Goal: Information Seeking & Learning: Find specific page/section

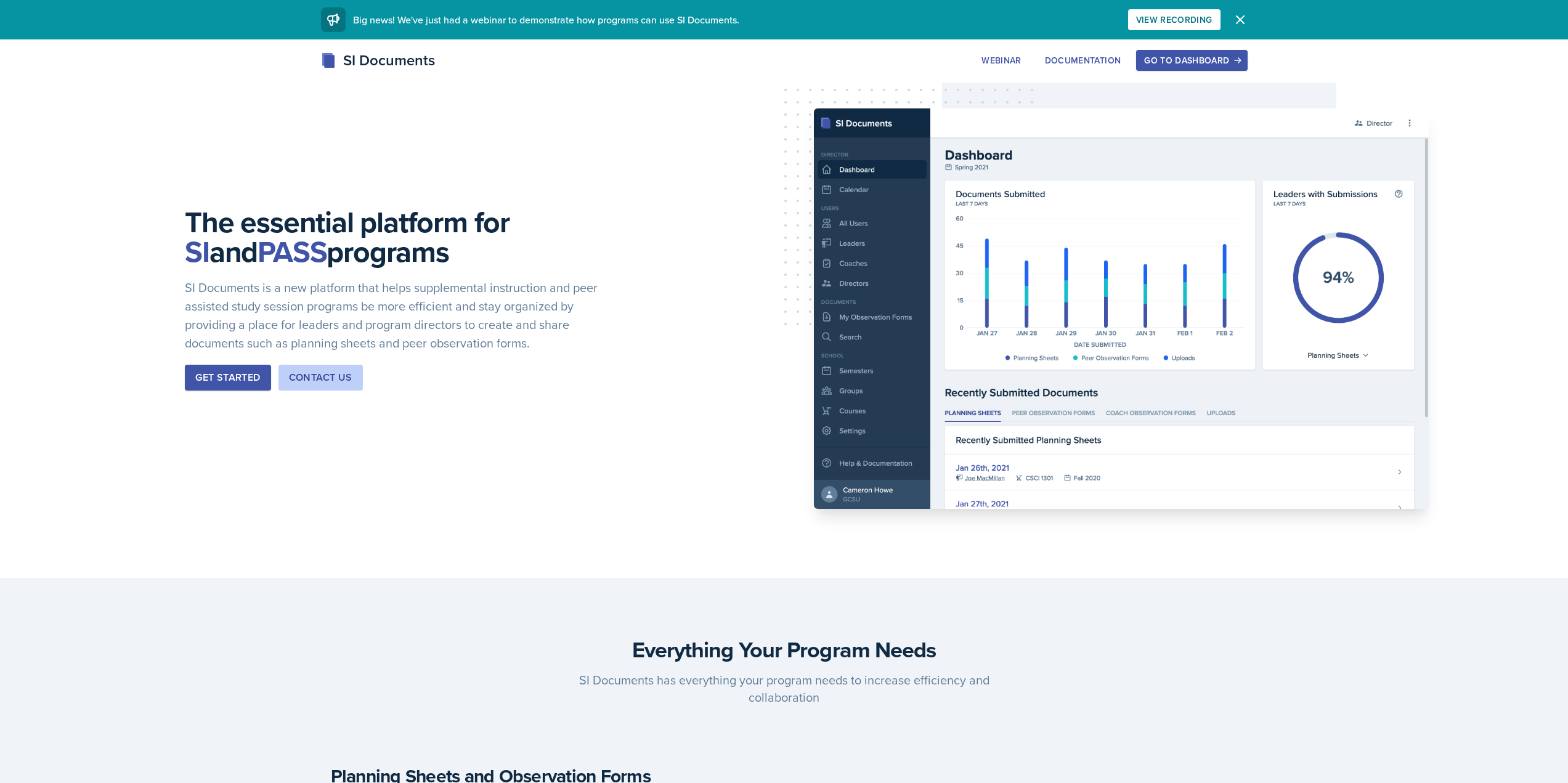
click at [1233, 58] on icon "button" at bounding box center [1238, 60] width 9 height 9
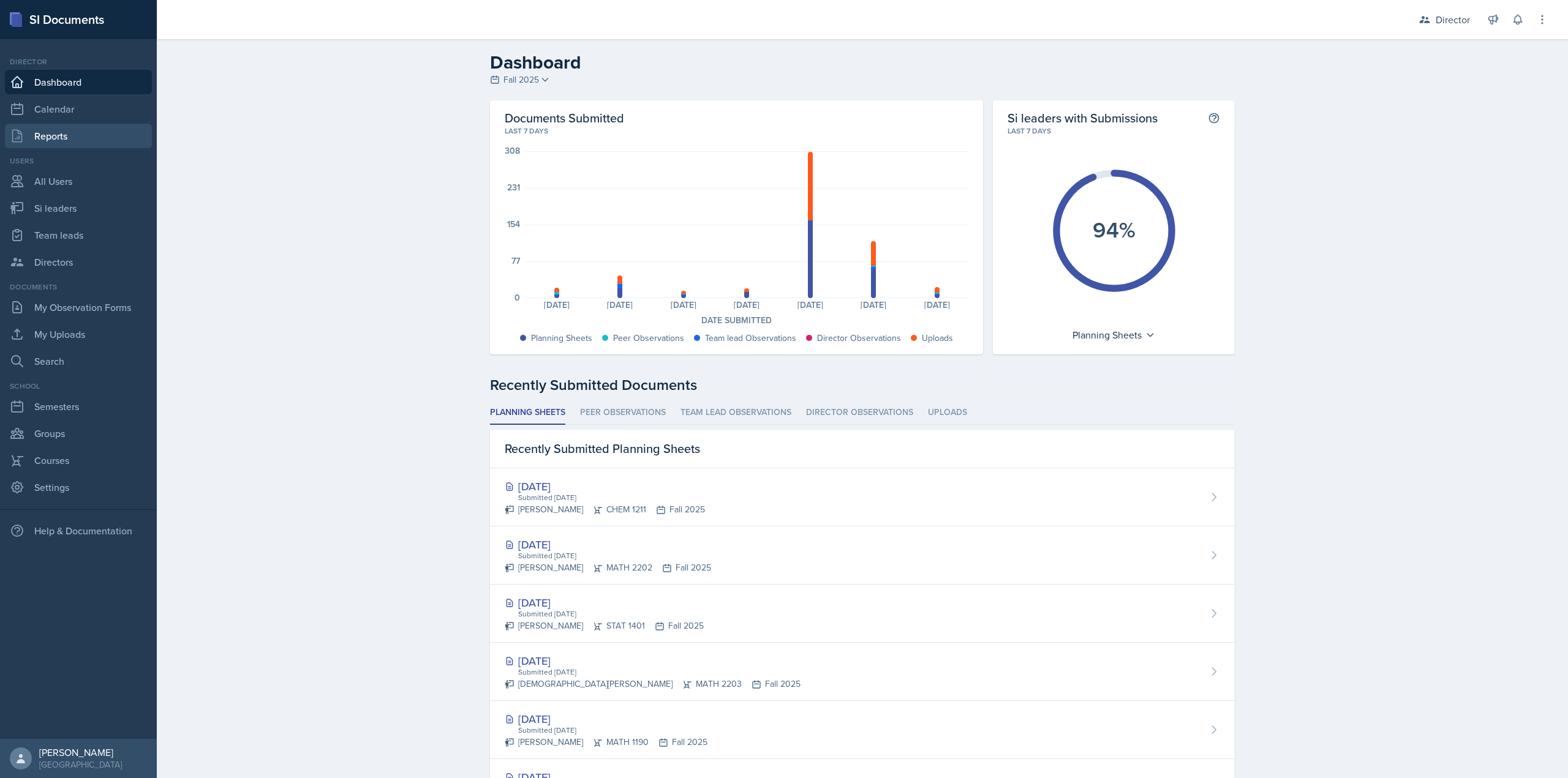
click at [124, 140] on link "Reports" at bounding box center [78, 136] width 147 height 24
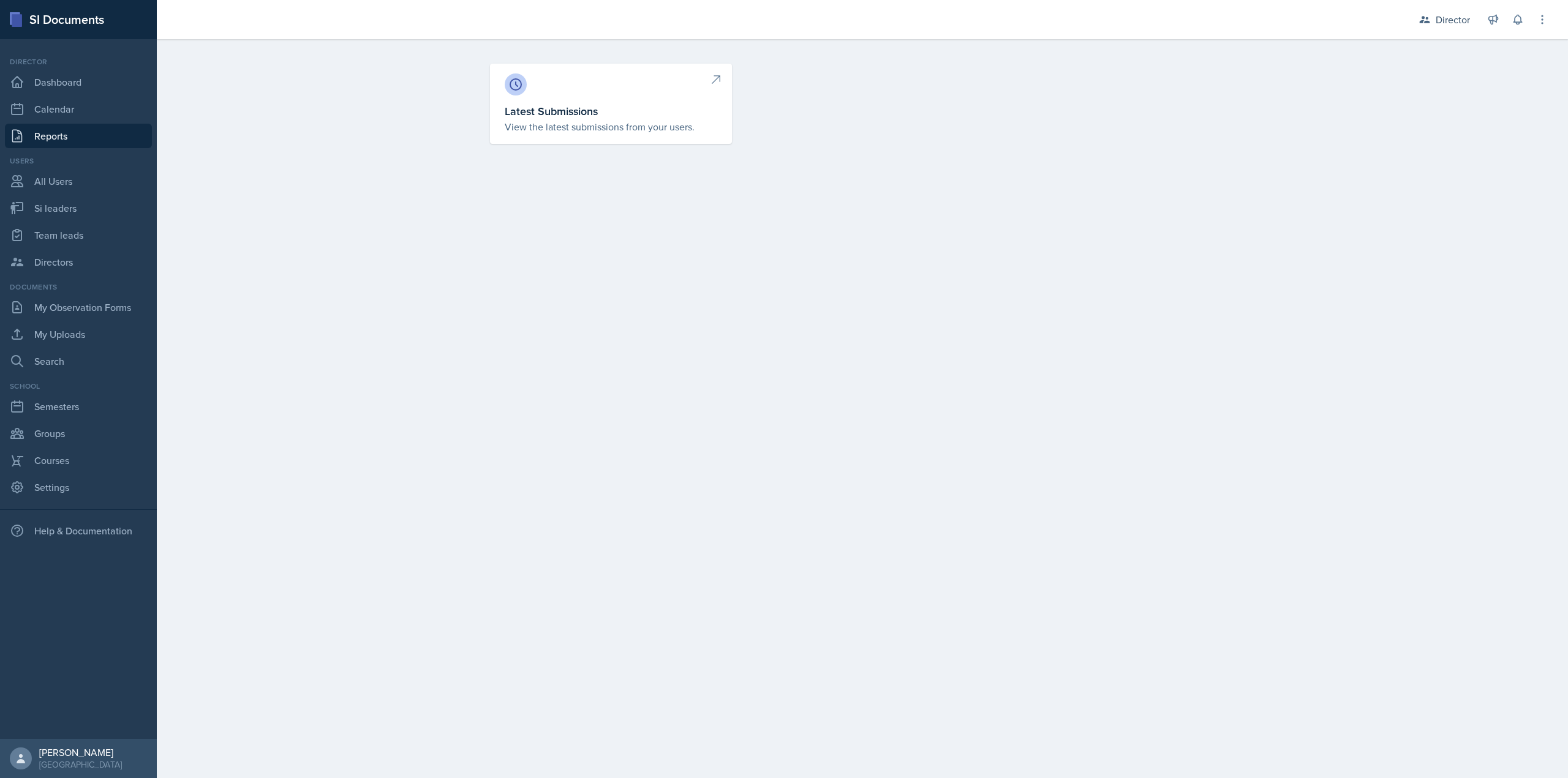
click at [611, 126] on p "View the latest submissions from your users." at bounding box center [610, 127] width 212 height 15
select select "1"
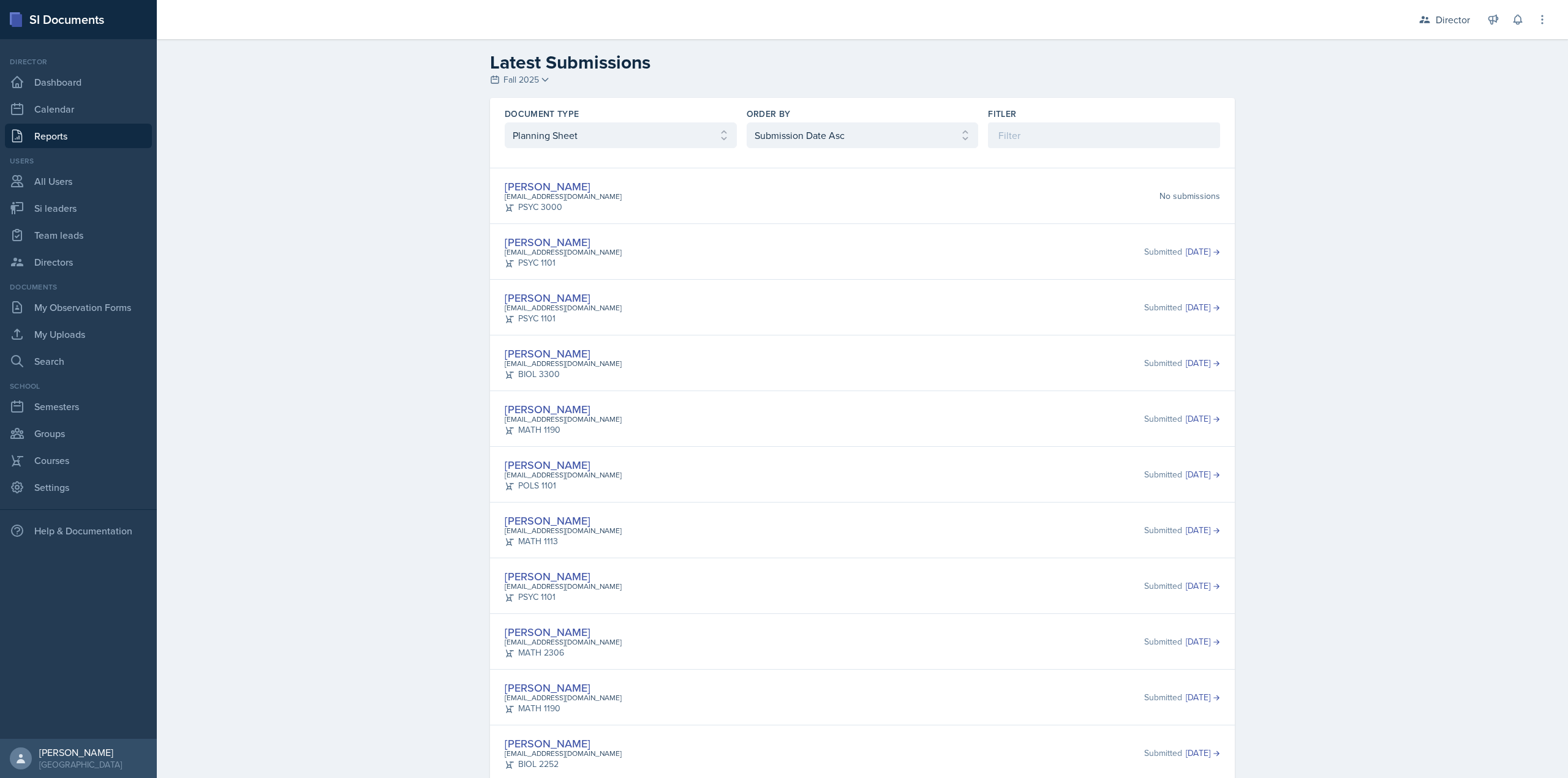
click at [778, 149] on div "Document Type Select document type Planning Sheet Peer Observation Form Team le…" at bounding box center [862, 128] width 745 height 60
click at [717, 138] on select "Select document type Planning Sheet Peer Observation Form Team lead Observation…" at bounding box center [621, 136] width 233 height 26
select select "2"
click at [505, 123] on select "Select document type Planning Sheet Peer Observation Form Team lead Observation…" at bounding box center [621, 136] width 233 height 26
drag, startPoint x: 781, startPoint y: 136, endPoint x: 778, endPoint y: 144, distance: 8.5
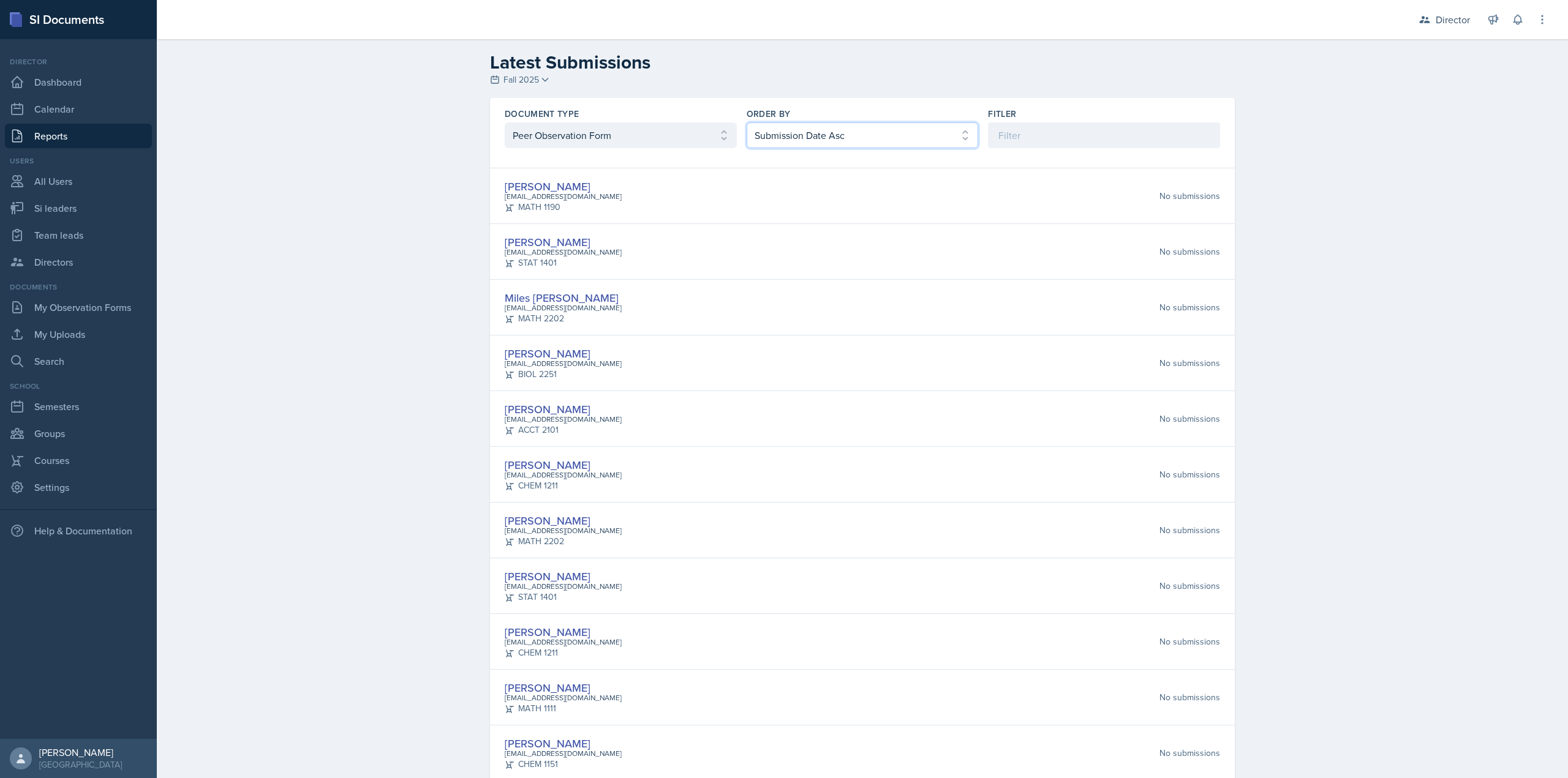
click at [781, 136] on select "Select order by Submission Date Asc Submission Date Desc User Last Name" at bounding box center [863, 136] width 233 height 26
select select "2"
click at [747, 123] on select "Select order by Submission Date Asc Submission Date Desc User Last Name" at bounding box center [863, 136] width 233 height 26
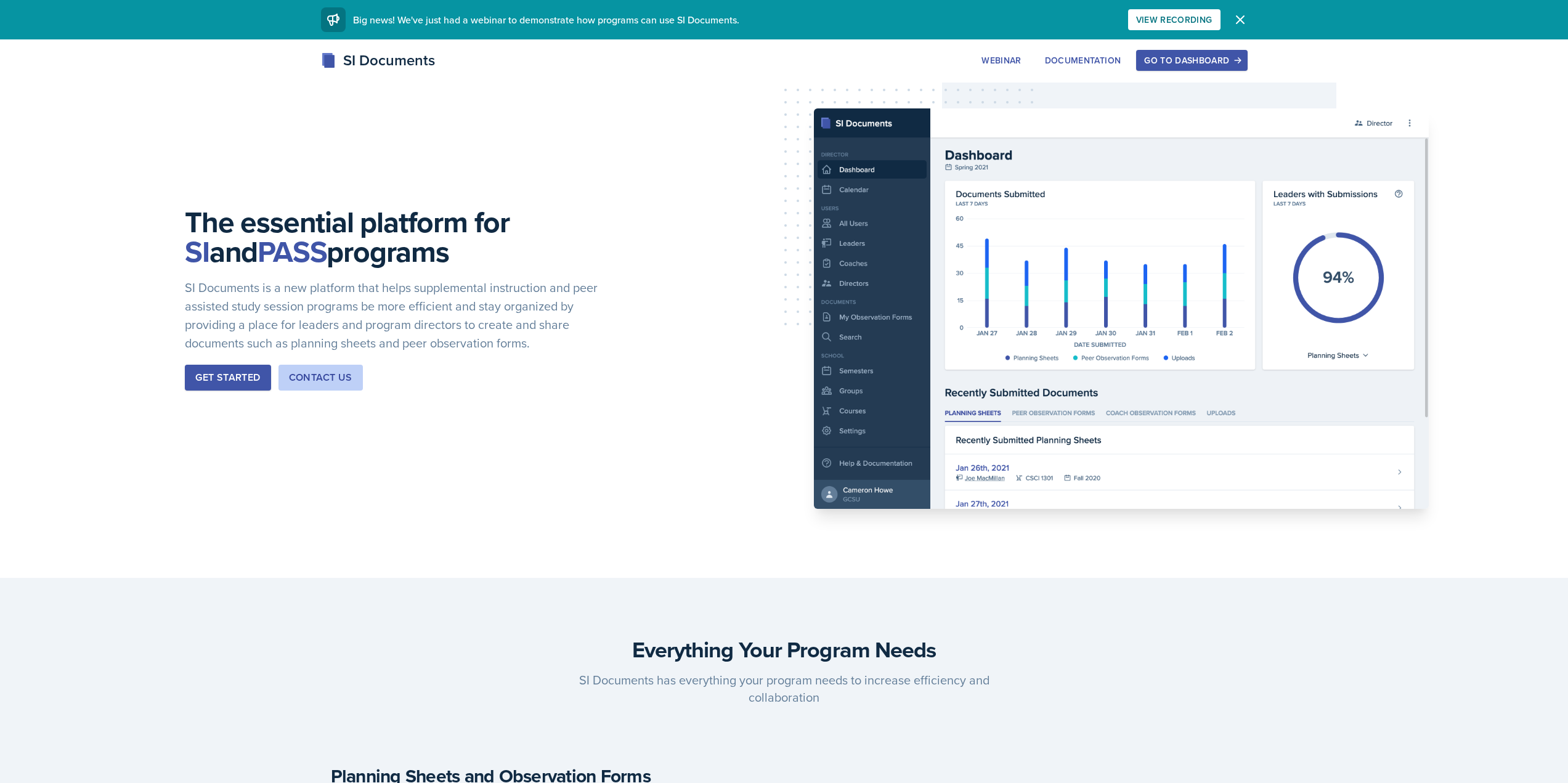
click at [1238, 54] on button "Go to Dashboard" at bounding box center [1191, 60] width 111 height 21
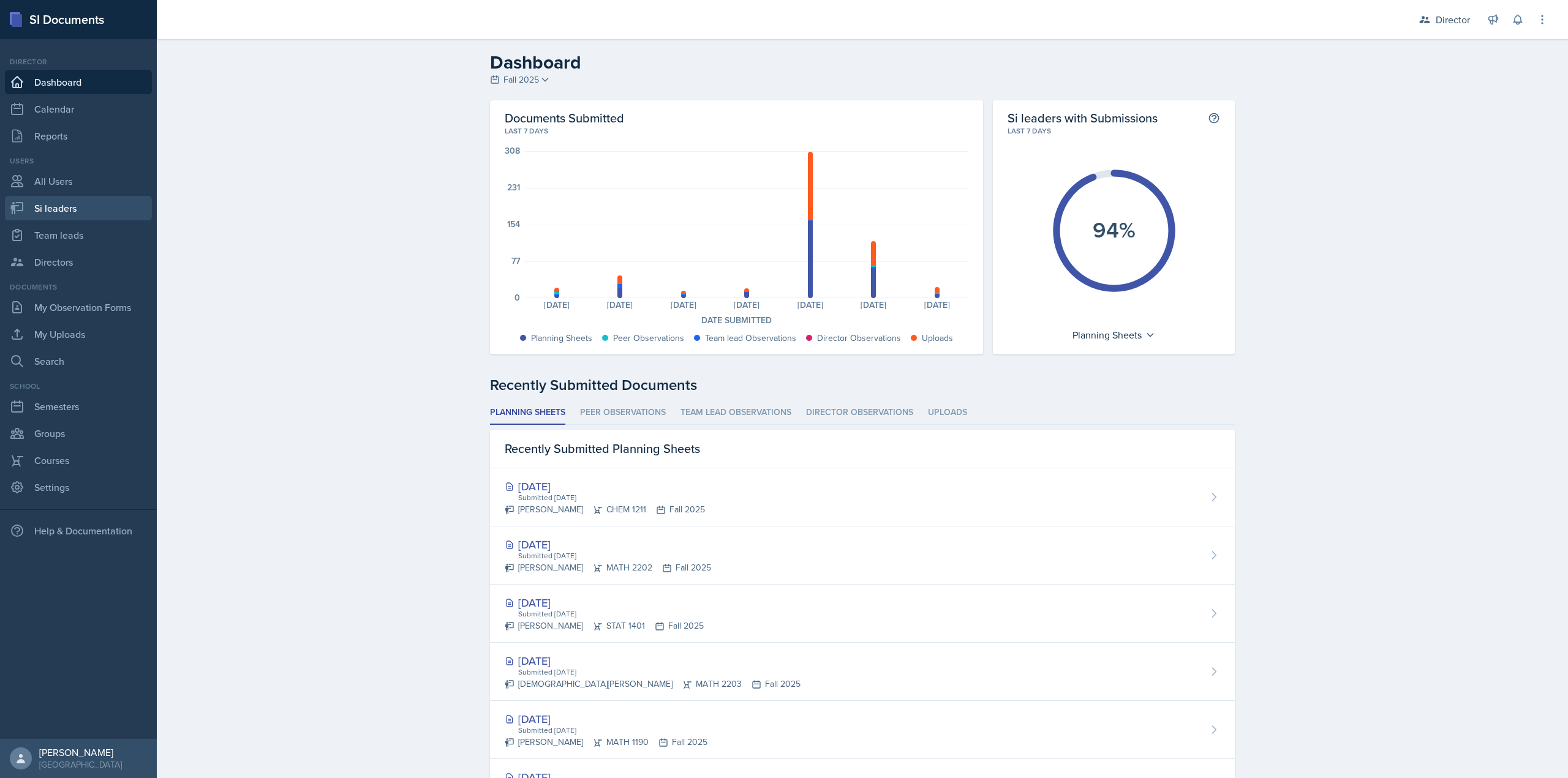
click at [111, 211] on link "Si leaders" at bounding box center [78, 208] width 147 height 24
select select "2bed604d-1099-4043-b1bc-2365e8740244"
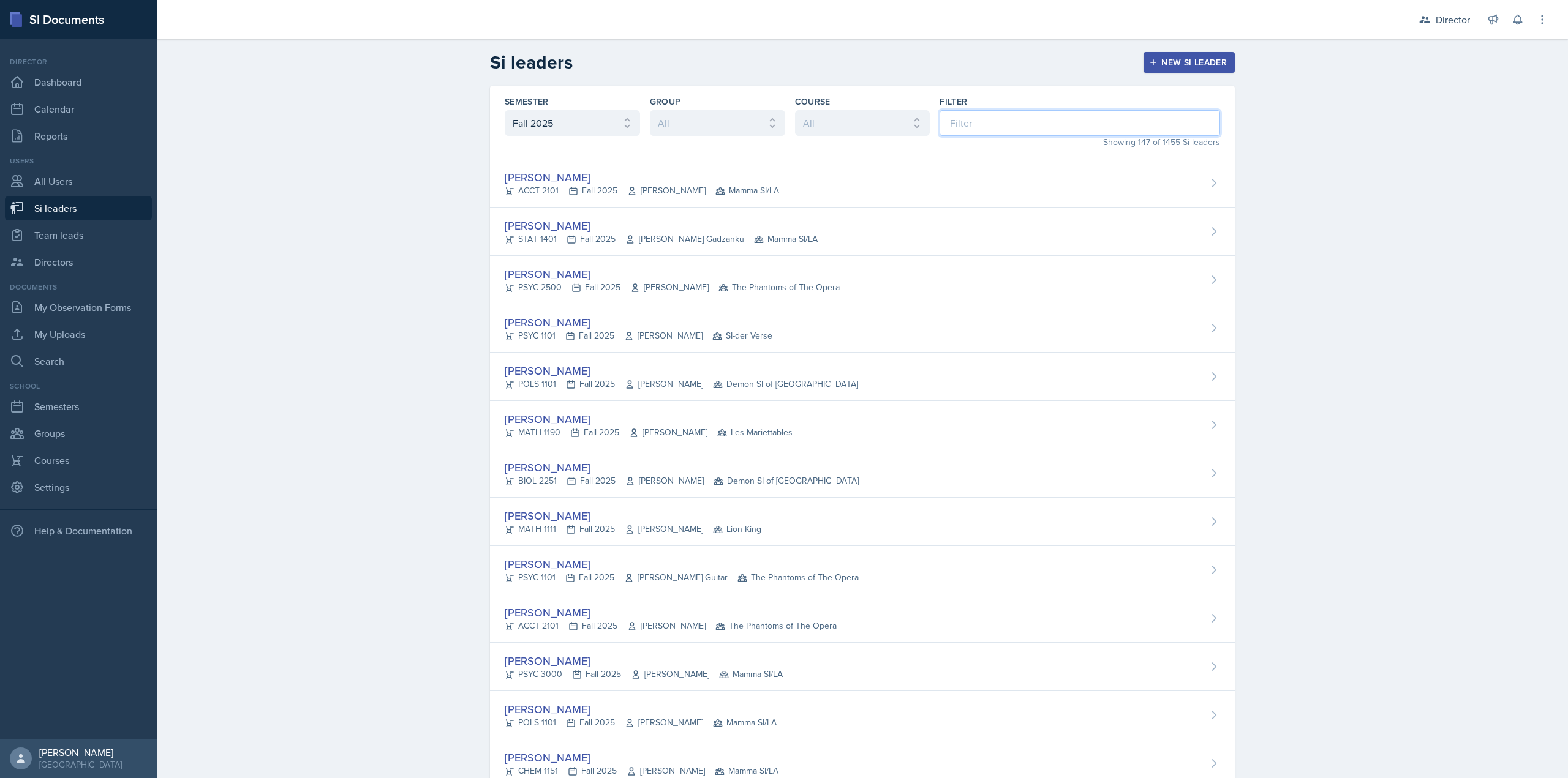
click at [1022, 120] on input at bounding box center [1080, 123] width 280 height 26
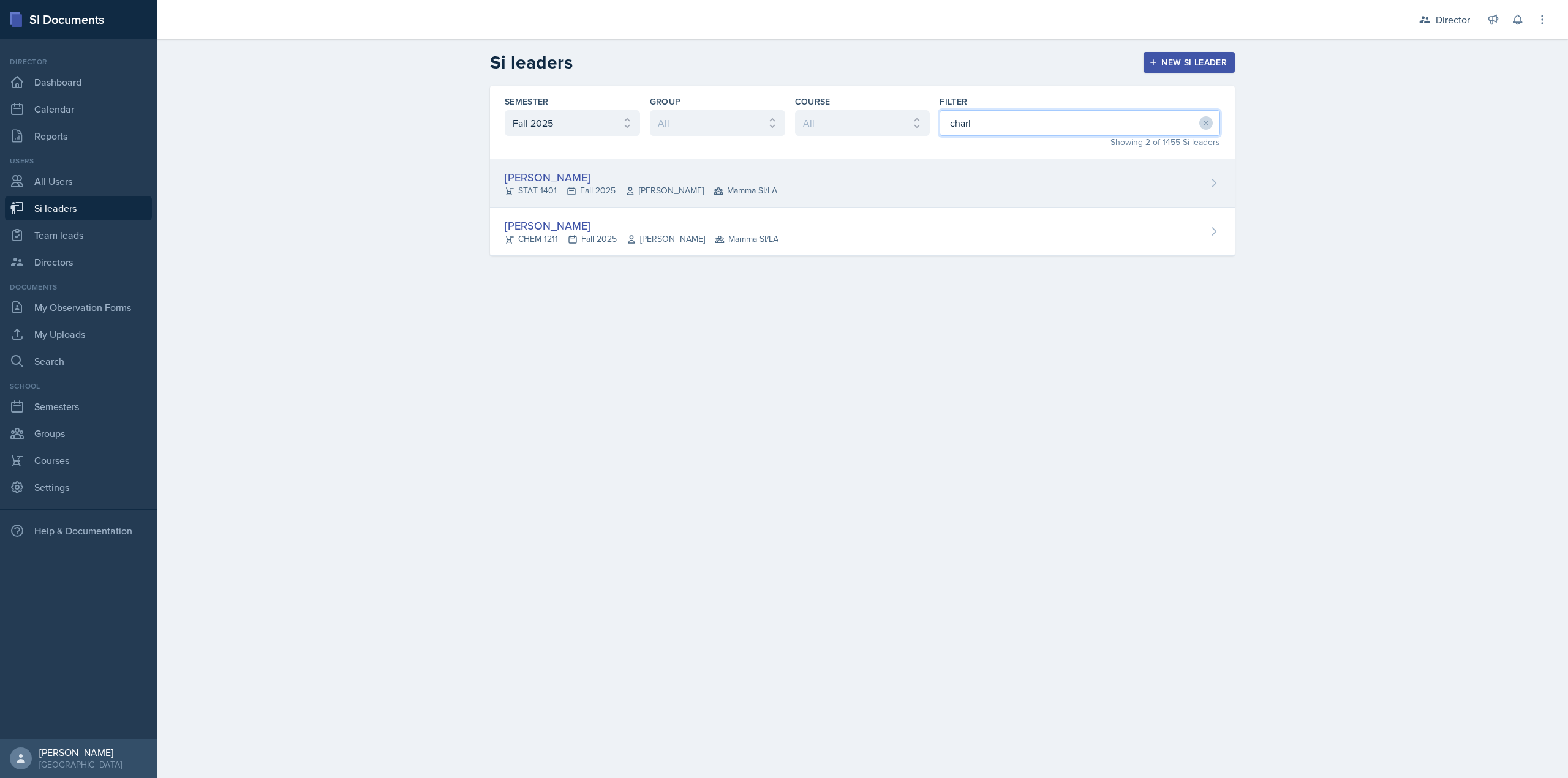
type input "charl"
click at [808, 171] on div "Charlotte Messer STAT 1401 Fall 2025 Sheri Johnson Mamma SI/LA" at bounding box center [862, 183] width 745 height 48
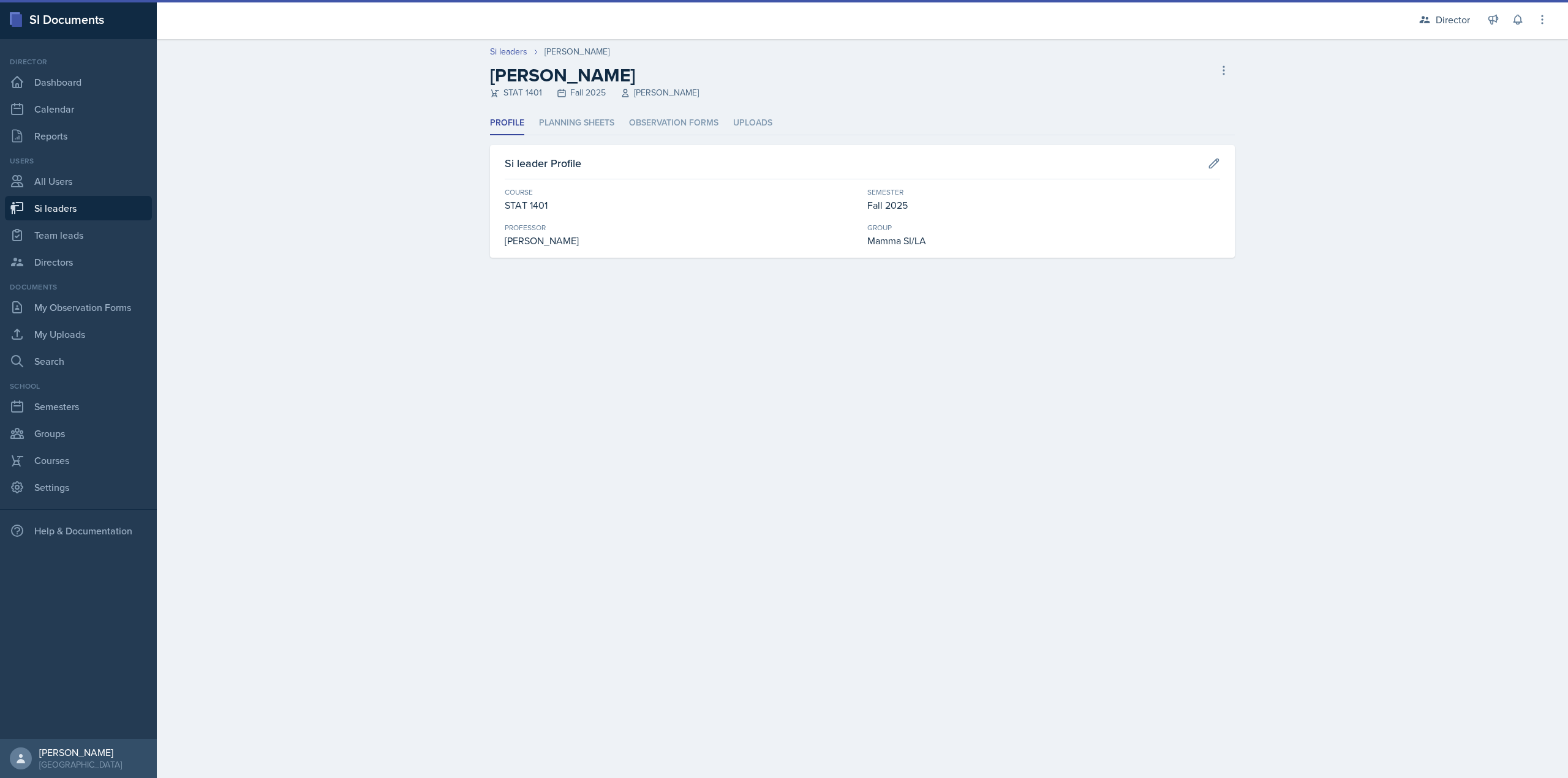
click at [694, 142] on div "Profile Planning Sheets Observation Forms Uploads Profile Planning Sheets Obser…" at bounding box center [862, 184] width 745 height 146
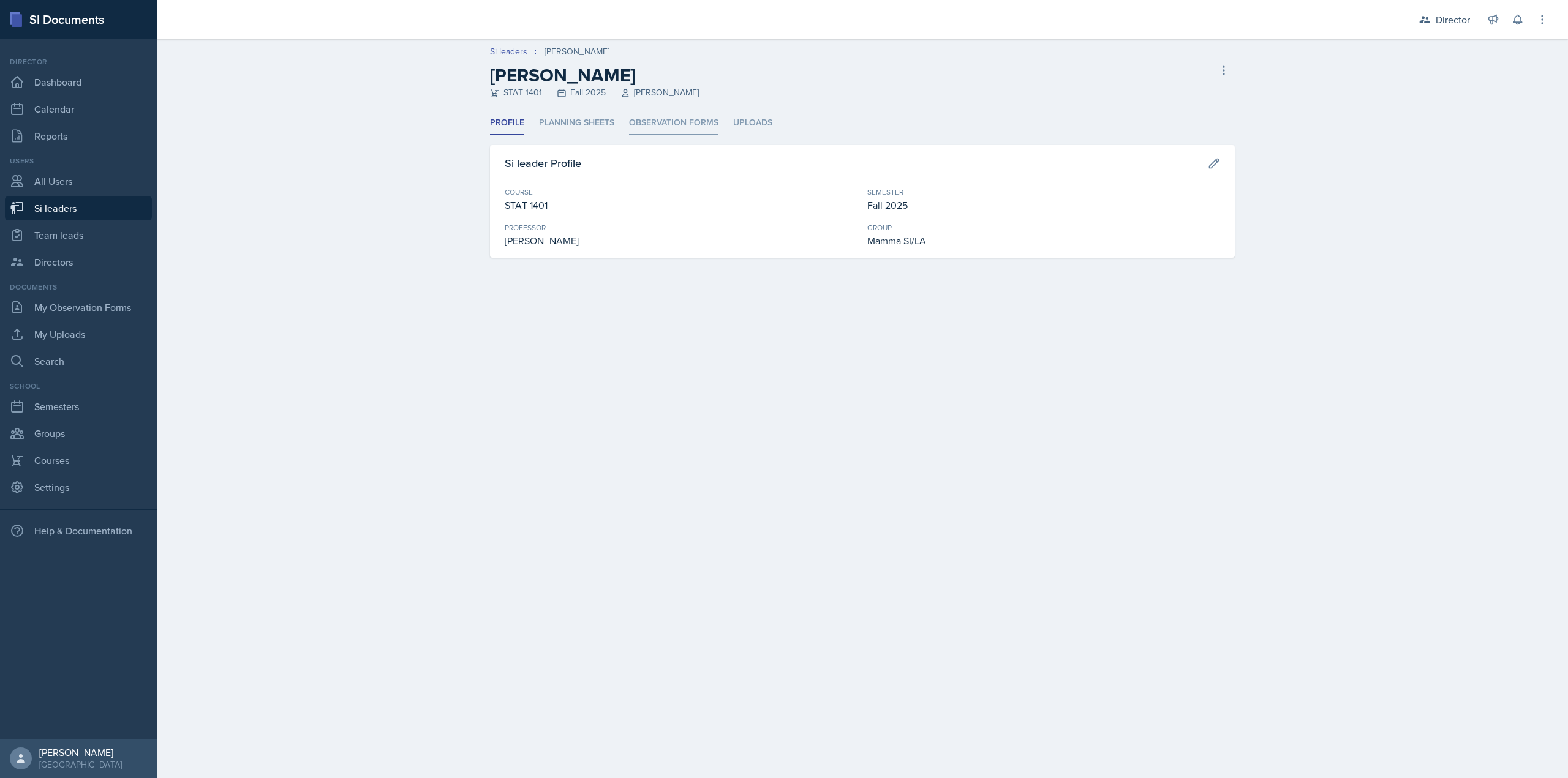
click at [692, 131] on li "Observation Forms" at bounding box center [673, 123] width 90 height 24
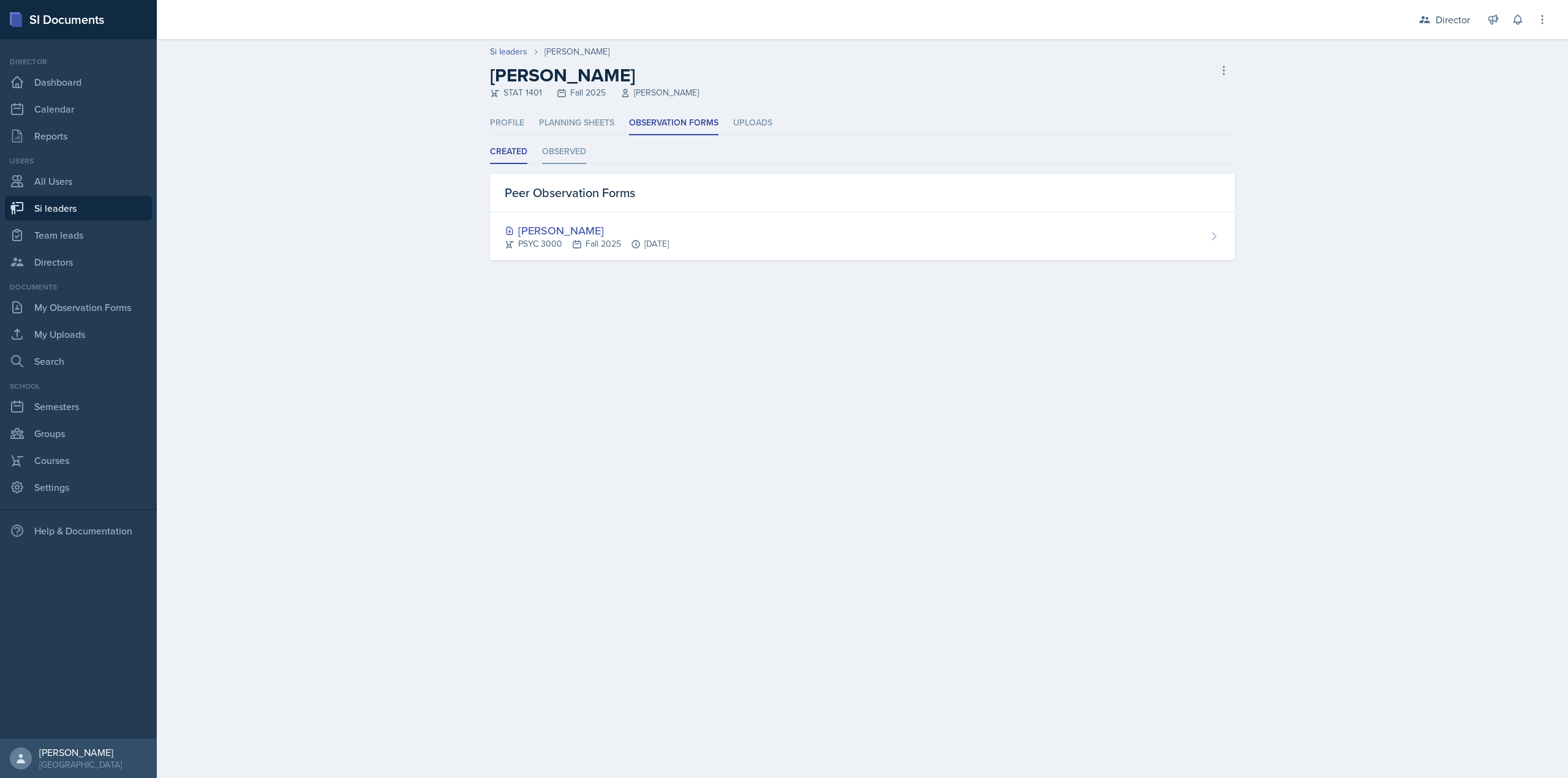
click at [579, 144] on li "Observed" at bounding box center [564, 153] width 44 height 24
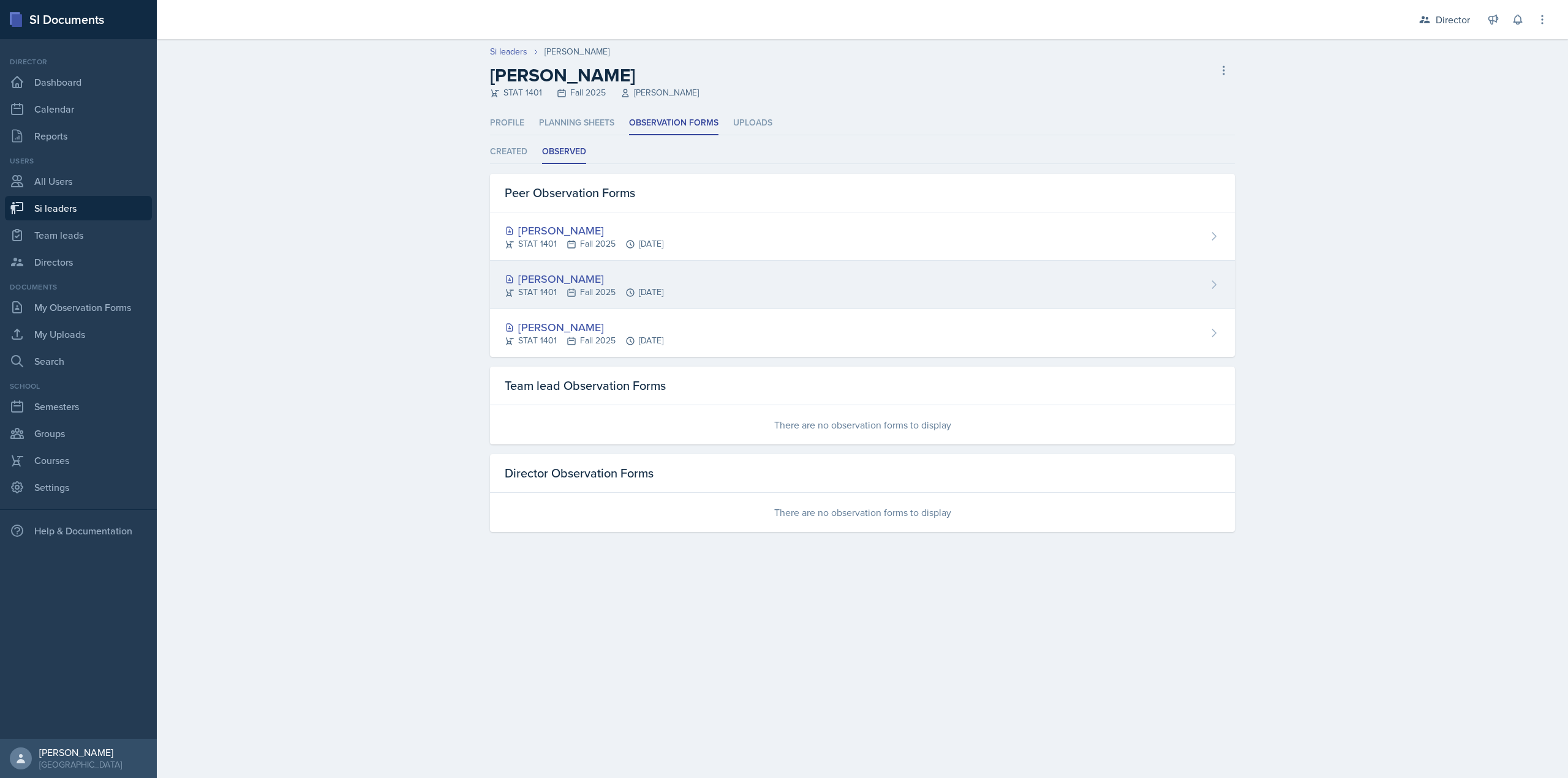
click at [648, 288] on div "STAT 1401 Fall 2025 Sep 15th, 2025" at bounding box center [584, 292] width 158 height 13
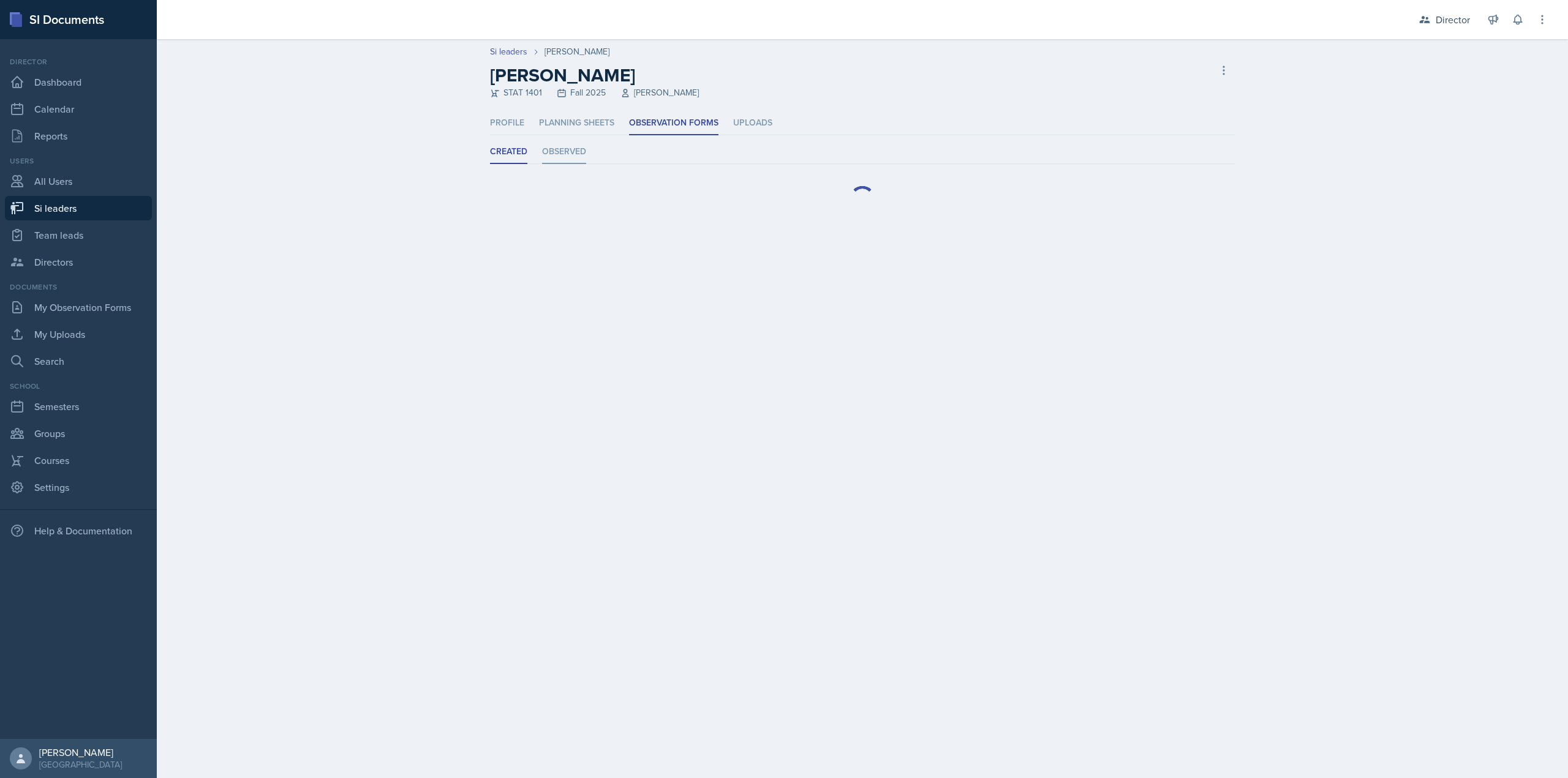
click at [550, 152] on li "Observed" at bounding box center [564, 153] width 44 height 24
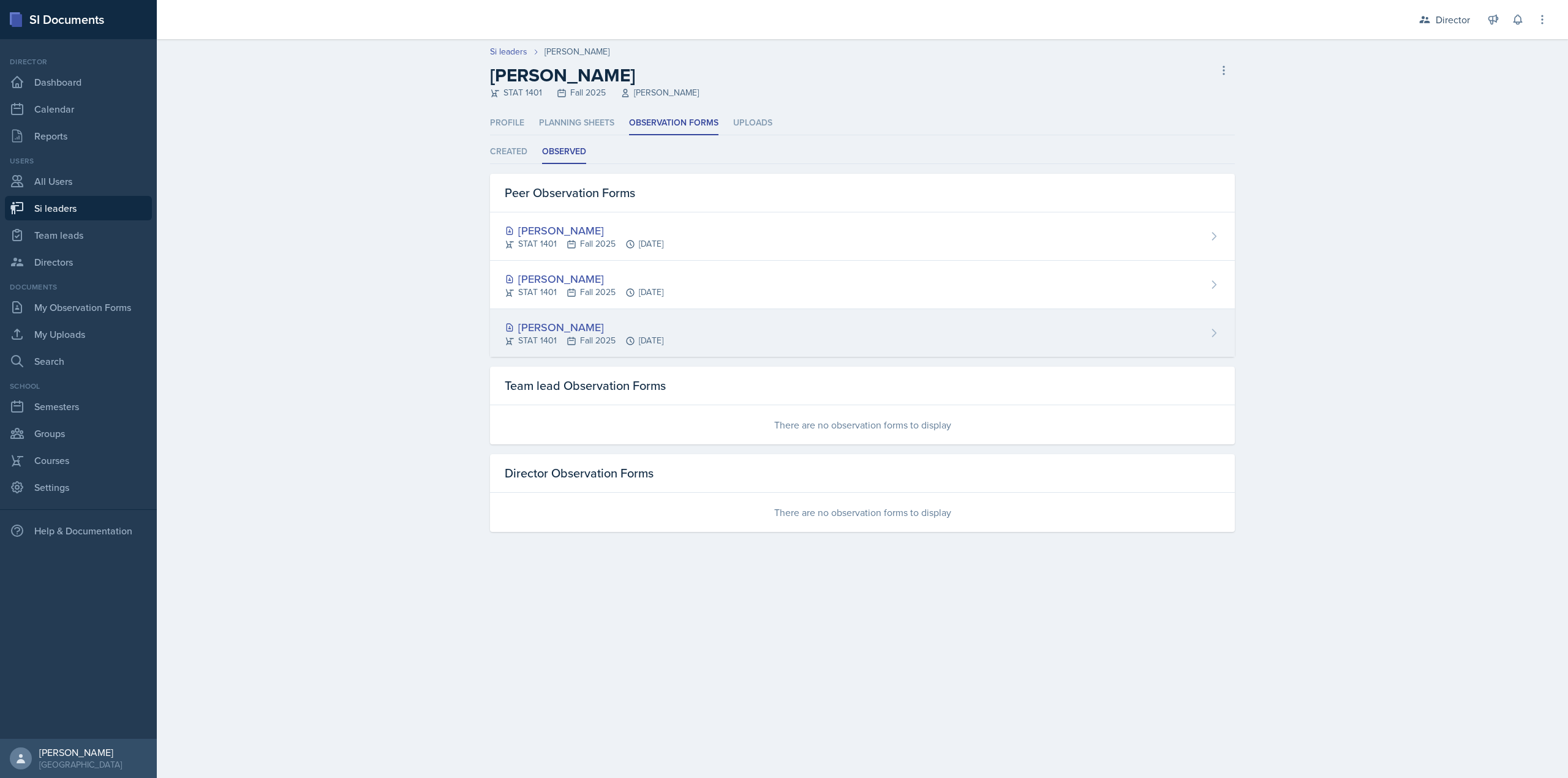
click at [596, 344] on div "STAT 1401 Fall 2025 Sep 15th, 2025" at bounding box center [584, 341] width 158 height 13
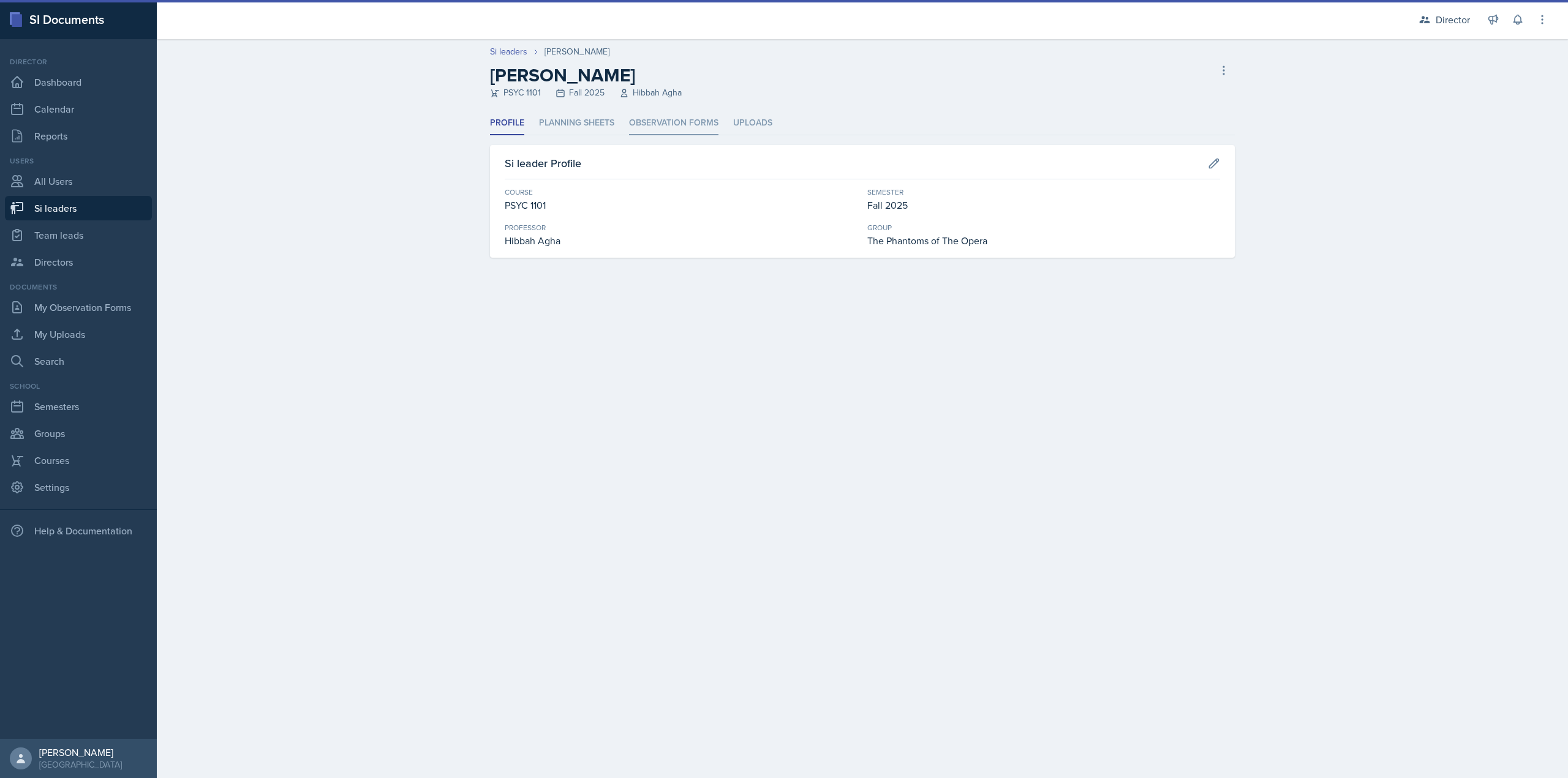
click at [706, 118] on li "Observation Forms" at bounding box center [673, 123] width 90 height 24
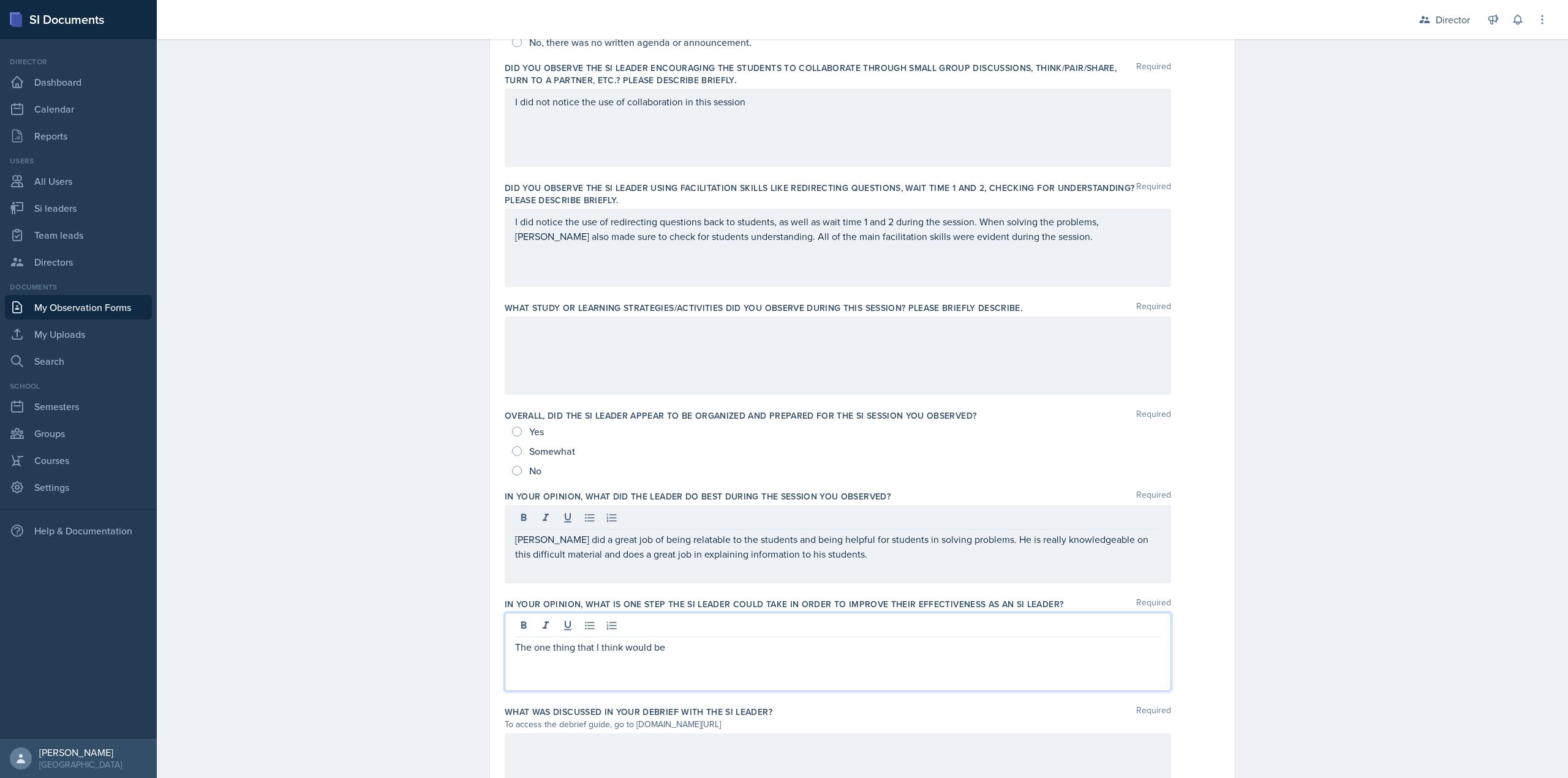
scroll to position [122, 0]
